Goal: Task Accomplishment & Management: Manage account settings

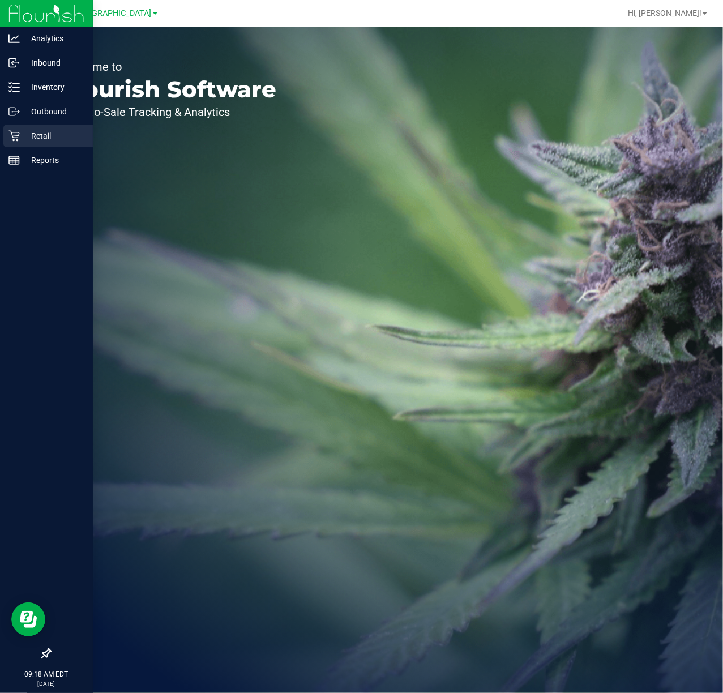
click at [35, 132] on p "Retail" at bounding box center [54, 136] width 68 height 14
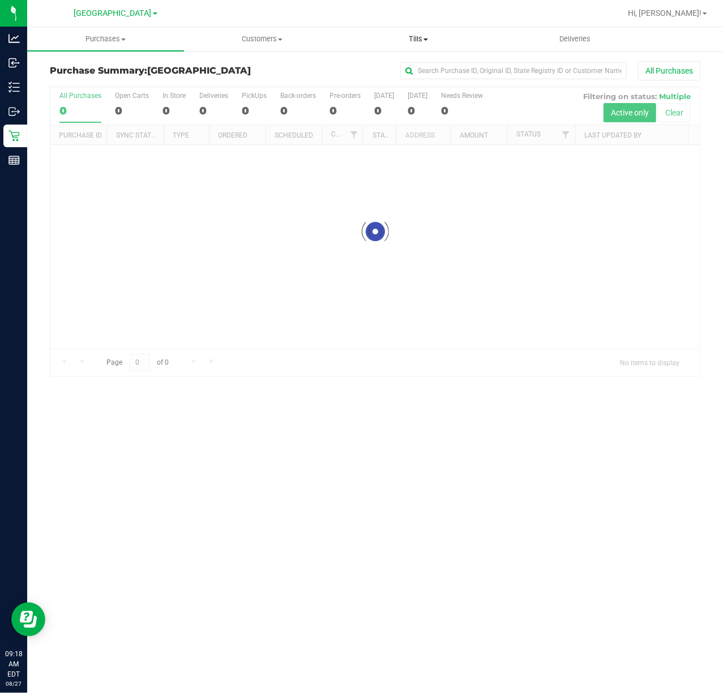
click at [409, 42] on span "Tills" at bounding box center [419, 39] width 156 height 10
click at [414, 66] on span "Manage tills" at bounding box center [378, 68] width 76 height 10
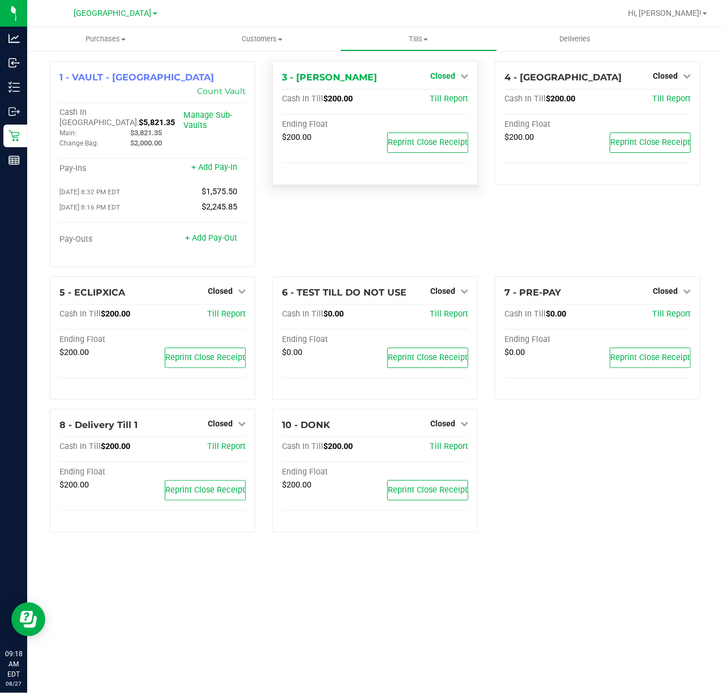
click at [451, 76] on span "Closed" at bounding box center [442, 75] width 25 height 9
click at [442, 102] on link "Open Till" at bounding box center [442, 99] width 30 height 9
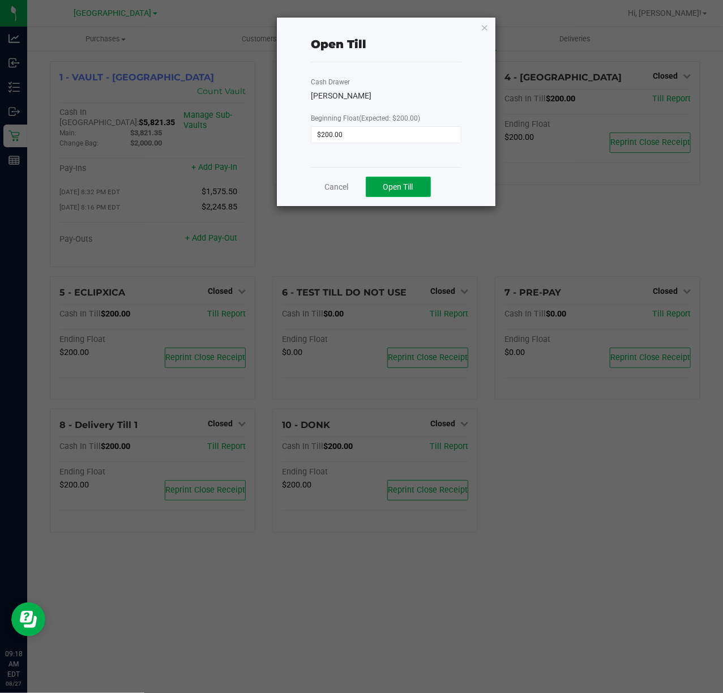
click at [401, 190] on span "Open Till" at bounding box center [398, 186] width 30 height 9
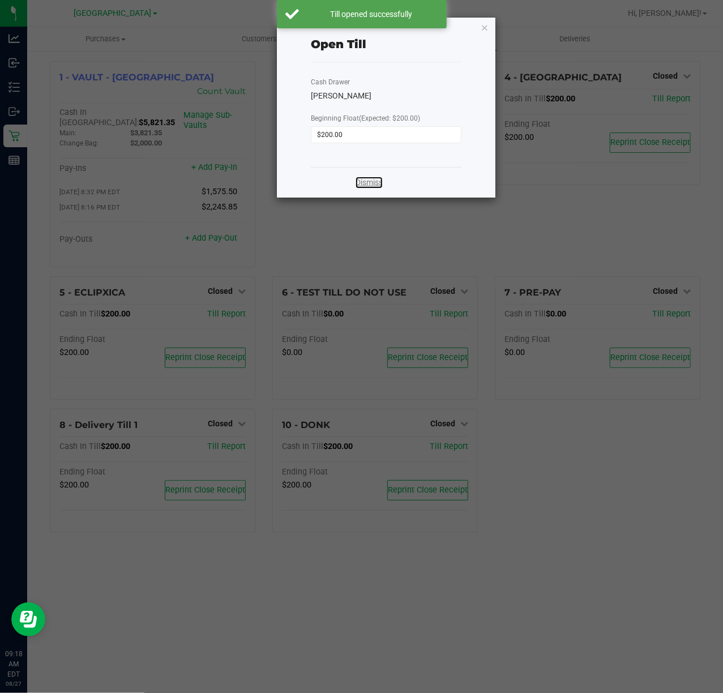
click at [365, 182] on link "Dismiss" at bounding box center [369, 183] width 27 height 12
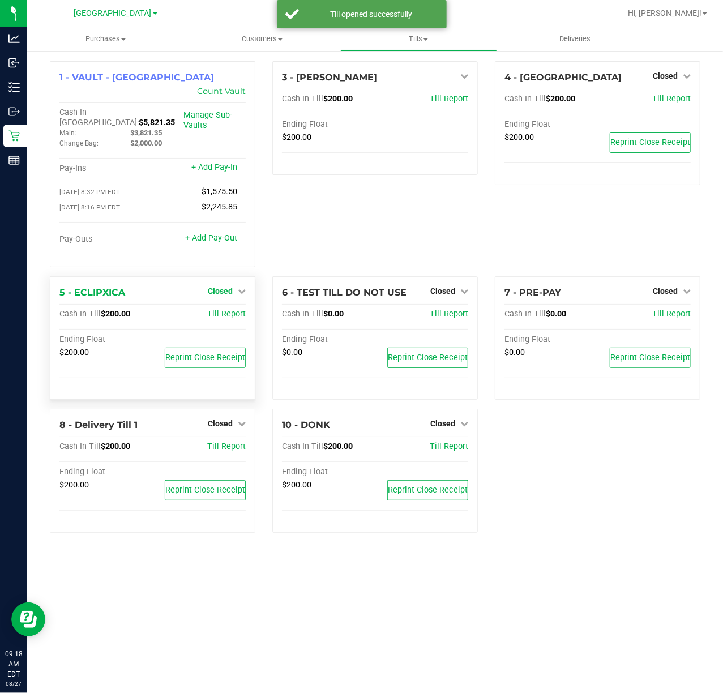
click at [216, 287] on span "Closed" at bounding box center [220, 291] width 25 height 9
click at [228, 310] on link "Open Till" at bounding box center [220, 314] width 30 height 9
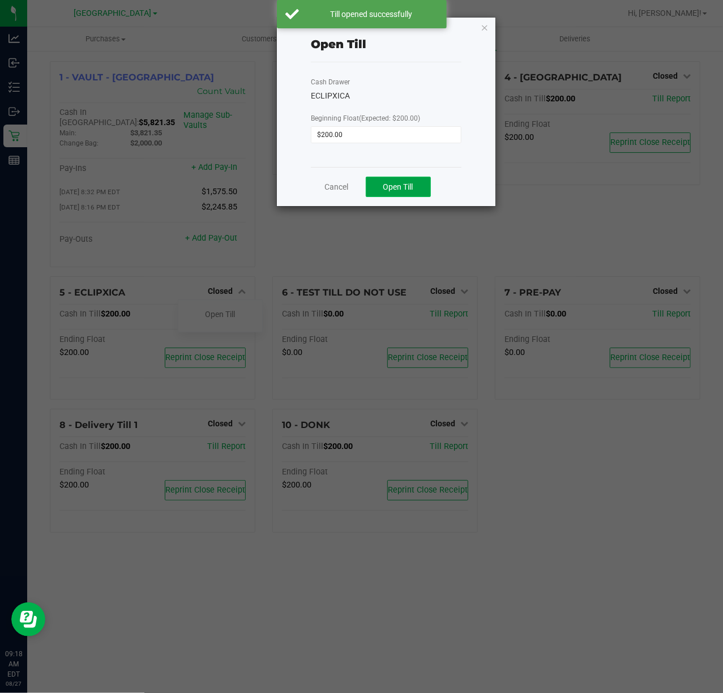
click at [413, 180] on button "Open Till" at bounding box center [398, 187] width 65 height 20
click at [370, 180] on link "Dismiss" at bounding box center [369, 183] width 27 height 12
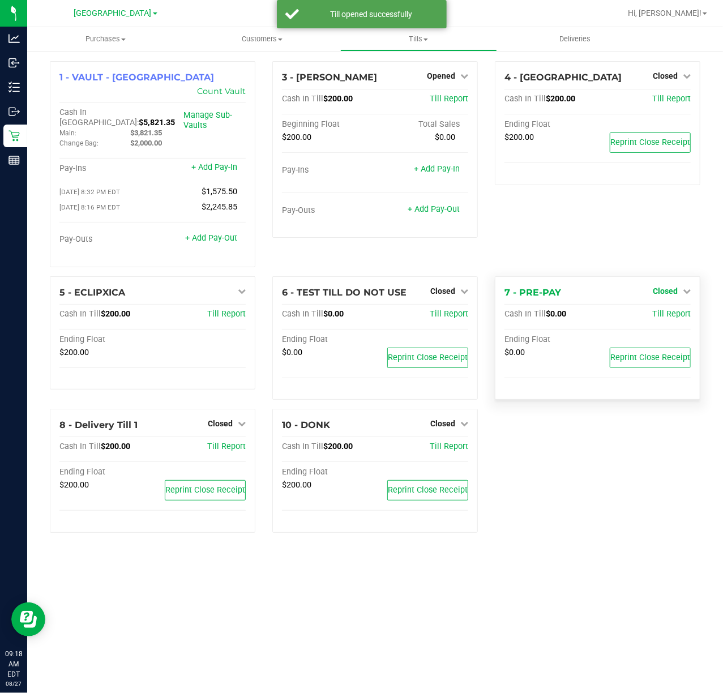
click at [667, 287] on span "Closed" at bounding box center [665, 291] width 25 height 9
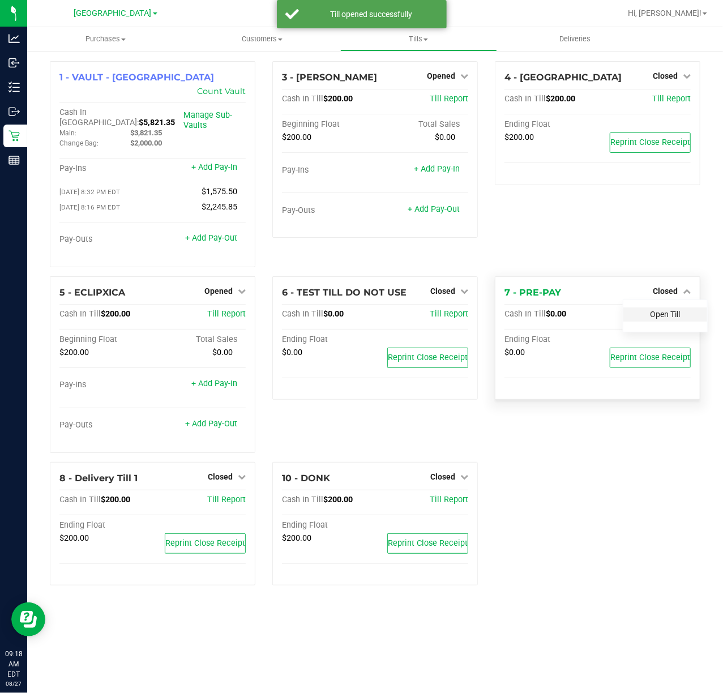
click at [667, 310] on link "Open Till" at bounding box center [665, 314] width 30 height 9
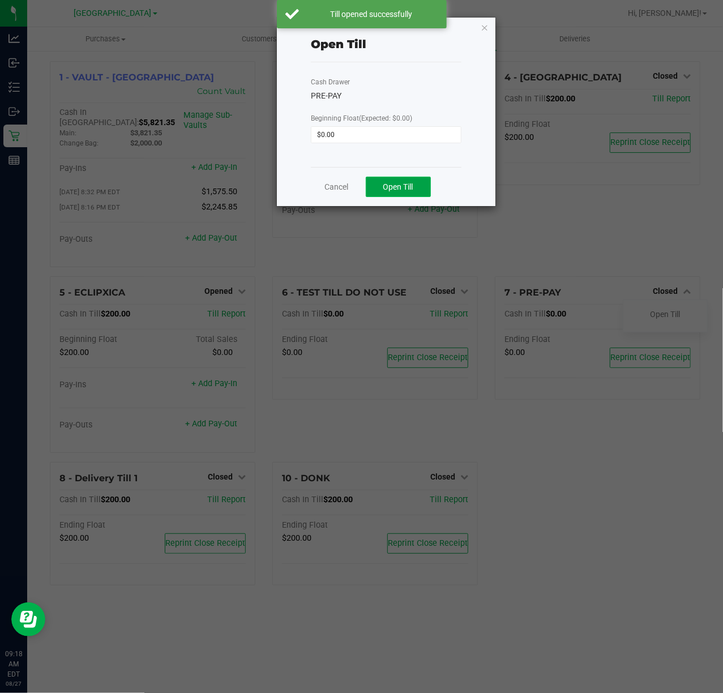
click at [414, 182] on button "Open Till" at bounding box center [398, 187] width 65 height 20
click at [370, 184] on link "Dismiss" at bounding box center [369, 183] width 27 height 12
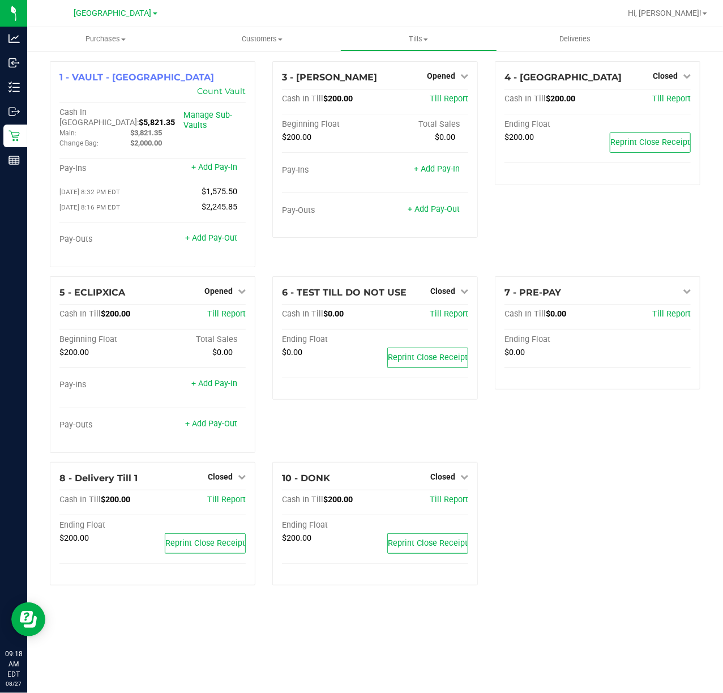
click at [594, 208] on div "4 - ECUADOR Closed Open Till Cash In Till $200.00 Till Report Ending Float $200…" at bounding box center [597, 168] width 223 height 215
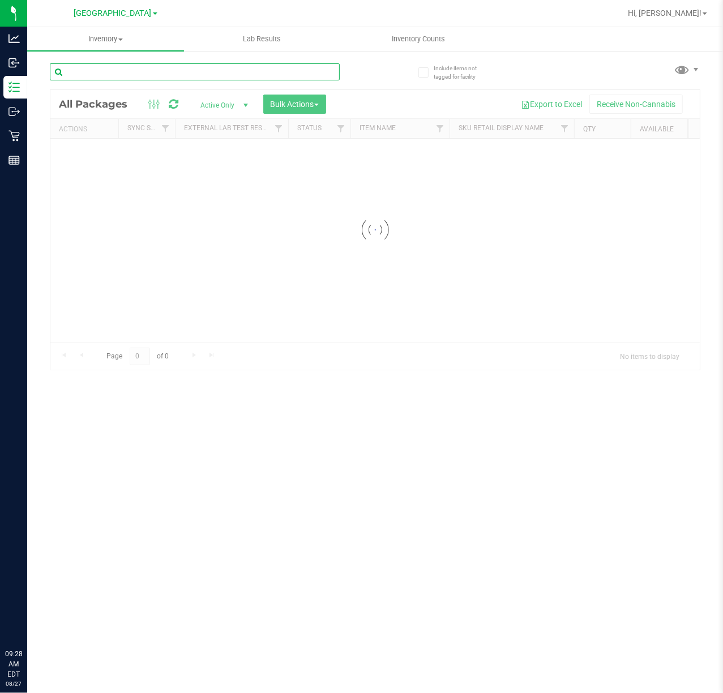
click at [179, 69] on input "text" at bounding box center [195, 71] width 290 height 17
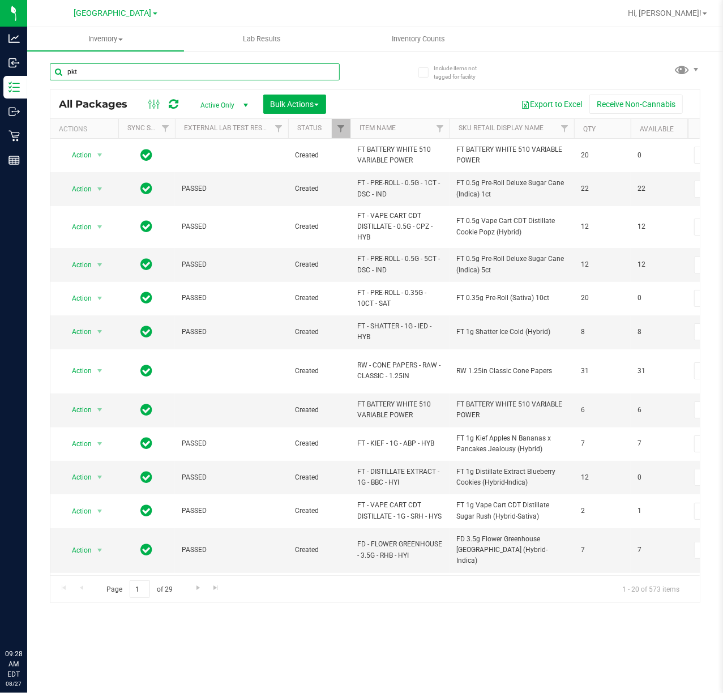
type input "pkt"
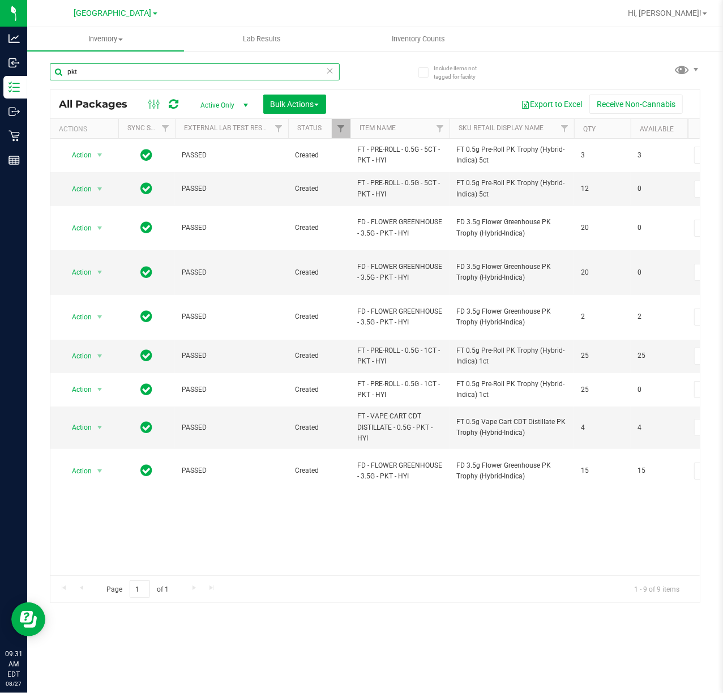
click at [155, 73] on input "pkt" at bounding box center [195, 71] width 290 height 17
click at [154, 75] on input "pkt" at bounding box center [195, 71] width 290 height 17
click at [395, 496] on div "Inventory All packages All inventory Waste log Create inventory Lab Results Inv…" at bounding box center [375, 360] width 696 height 666
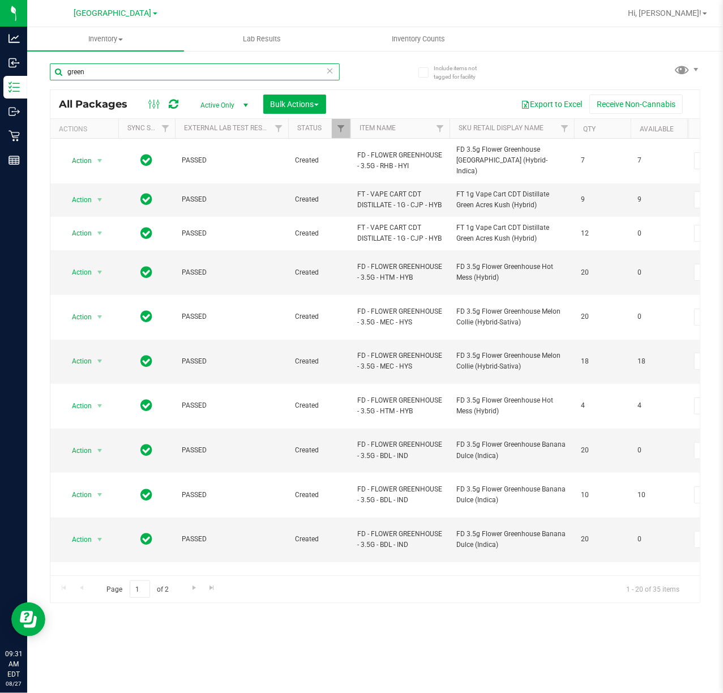
drag, startPoint x: 105, startPoint y: 74, endPoint x: -34, endPoint y: 69, distance: 139.4
click at [0, 69] on html "Analytics Inbound Inventory Outbound Retail Reports 09:31 AM EDT 08/27/2025 08/…" at bounding box center [361, 346] width 723 height 693
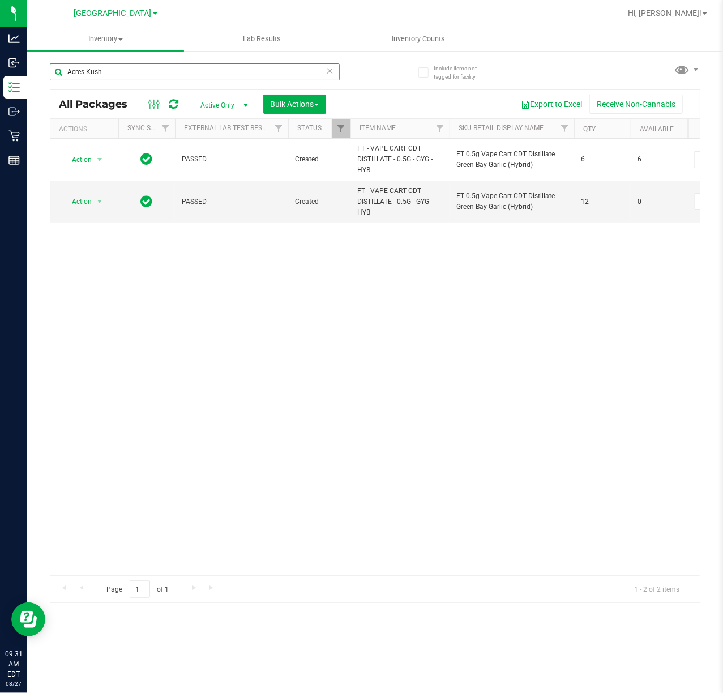
type input "Acres Kush"
click at [308, 229] on div "Action Action Adjust qty Create package Edit attributes Global inventory Locate…" at bounding box center [374, 357] width 649 height 437
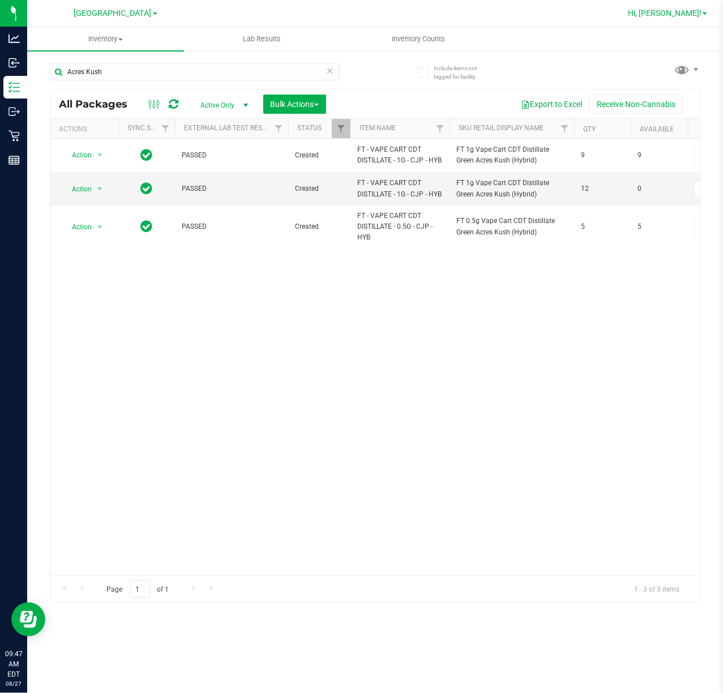
click at [696, 15] on span "Hi, [PERSON_NAME]!" at bounding box center [665, 12] width 74 height 9
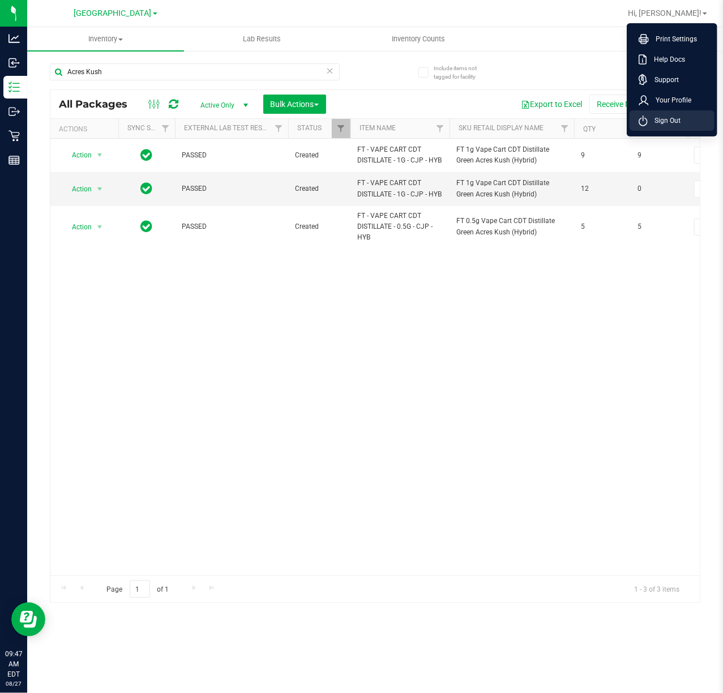
click at [666, 119] on span "Sign Out" at bounding box center [664, 120] width 33 height 11
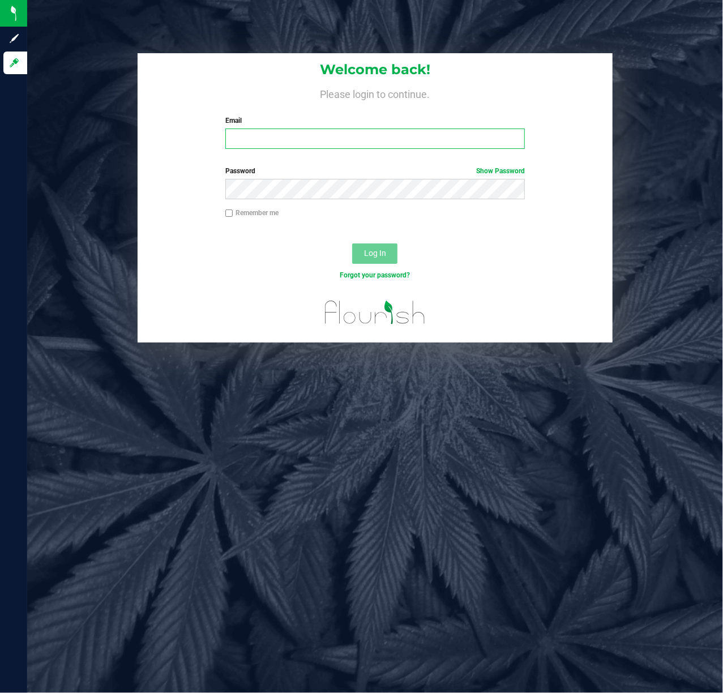
click at [264, 143] on input "Email" at bounding box center [375, 139] width 300 height 20
type input "jlester@liveparallel.com"
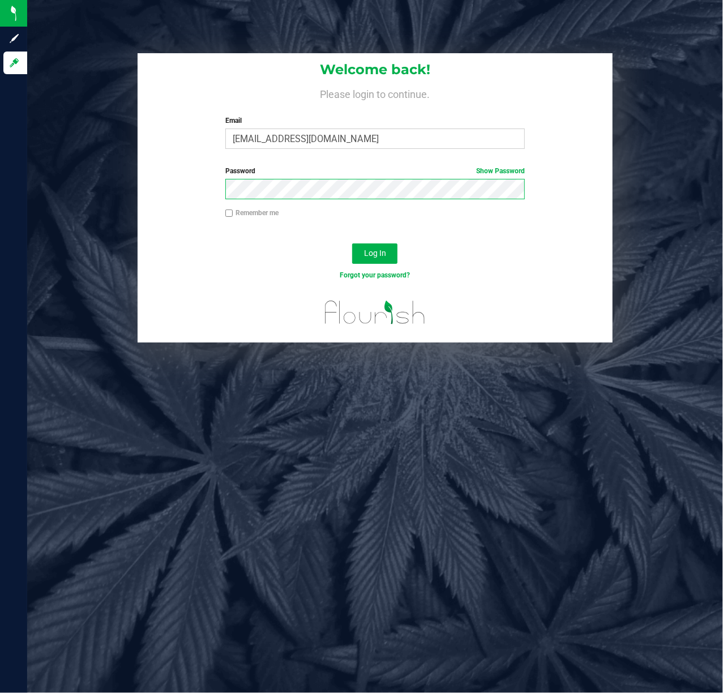
click at [352, 243] on button "Log In" at bounding box center [374, 253] width 45 height 20
